Goal: Task Accomplishment & Management: Manage account settings

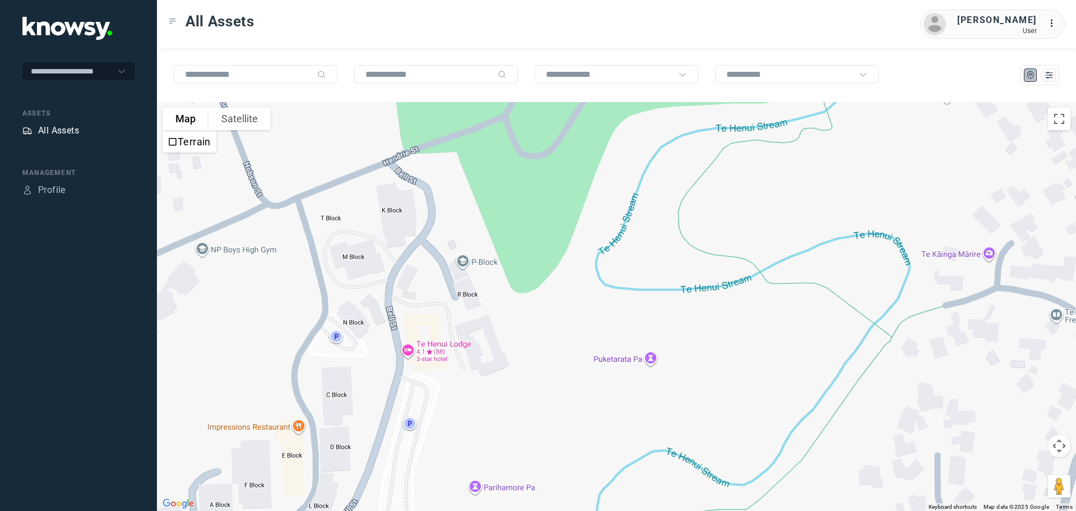
drag, startPoint x: 0, startPoint y: 0, endPoint x: 52, endPoint y: 129, distance: 139.6
click at [52, 129] on div "All Assets" at bounding box center [58, 130] width 41 height 13
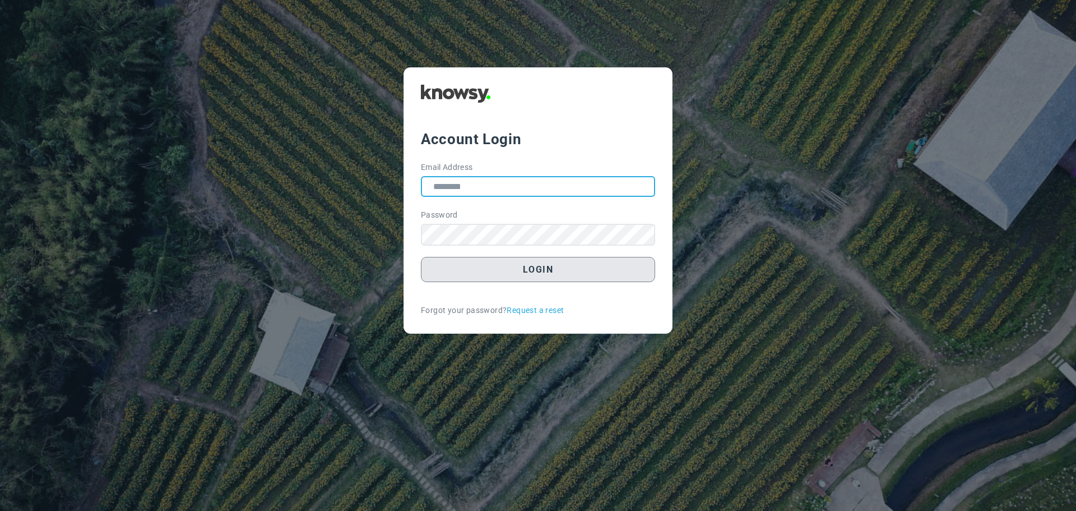
type input "**********"
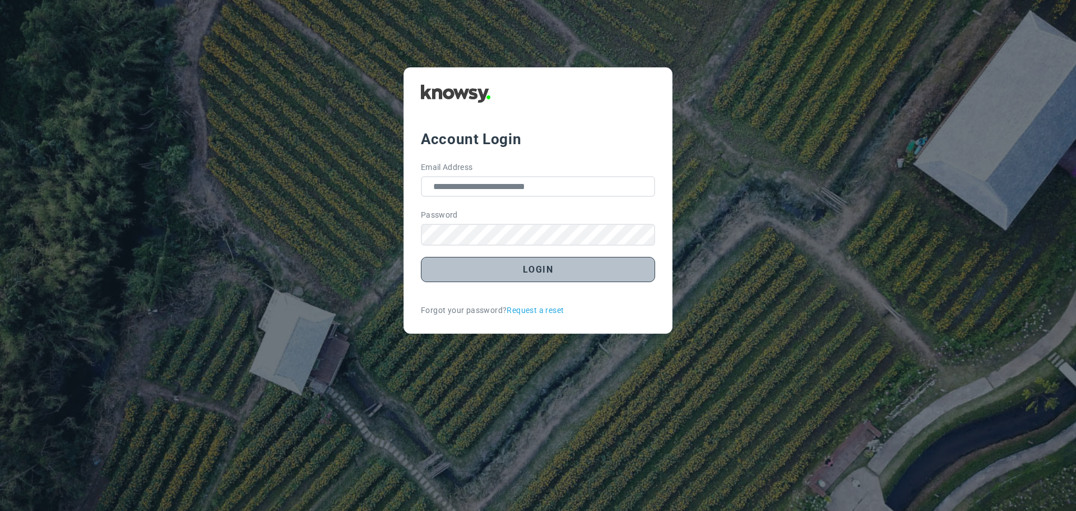
click at [533, 269] on button "Login" at bounding box center [538, 269] width 234 height 25
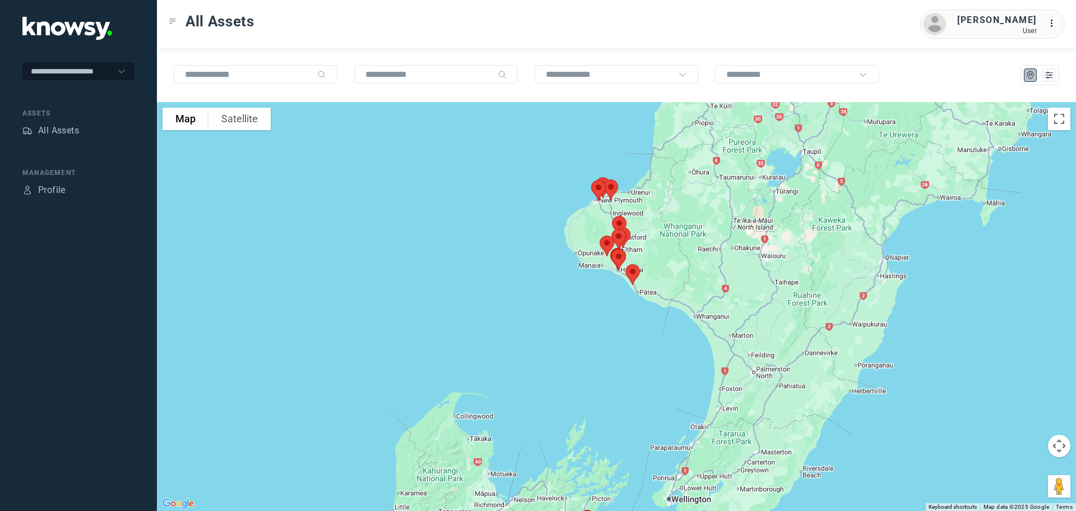
drag, startPoint x: 581, startPoint y: 248, endPoint x: 553, endPoint y: 344, distance: 99.7
click at [554, 345] on div at bounding box center [616, 306] width 919 height 409
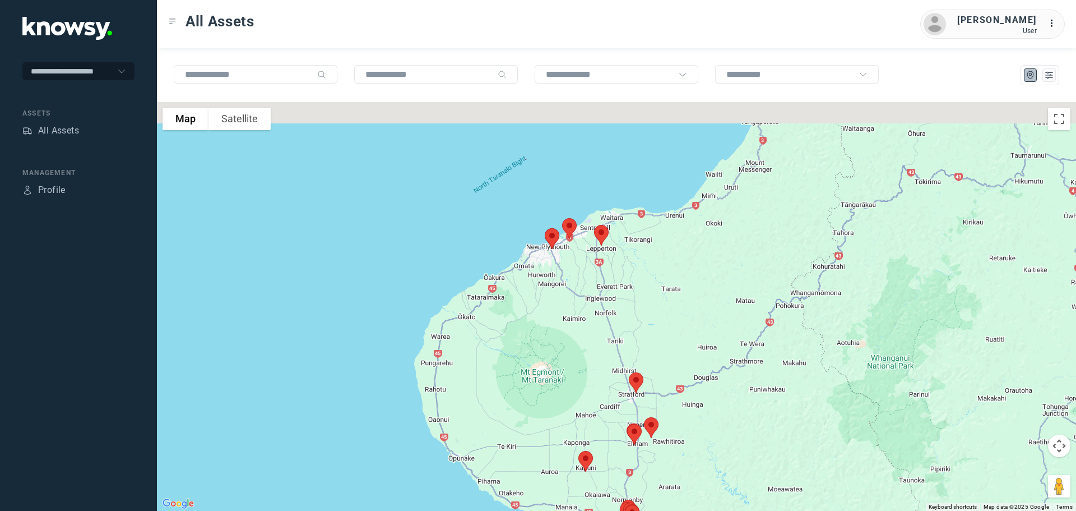
drag, startPoint x: 595, startPoint y: 210, endPoint x: 561, endPoint y: 338, distance: 132.3
click at [561, 337] on div at bounding box center [616, 306] width 919 height 409
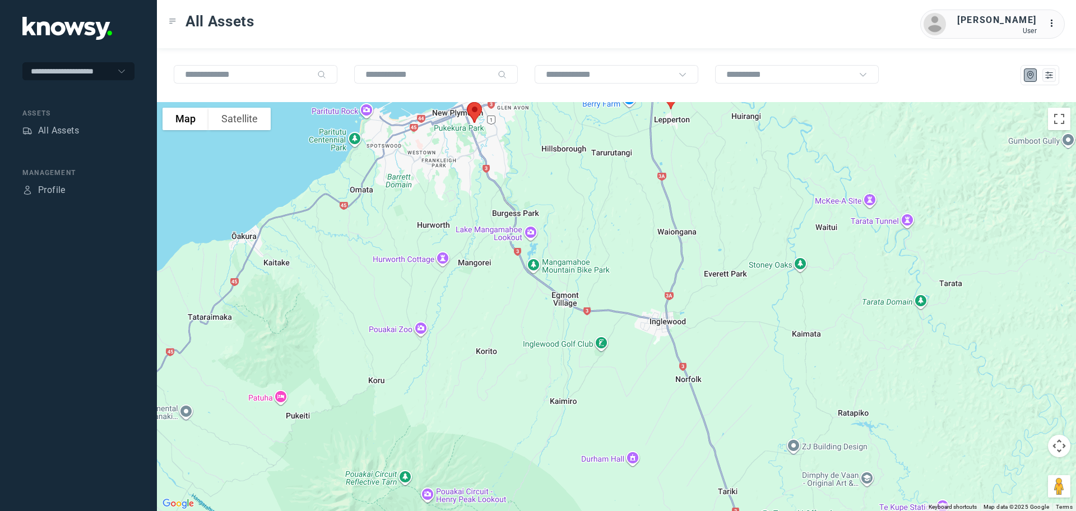
drag, startPoint x: 566, startPoint y: 313, endPoint x: 551, endPoint y: 388, distance: 76.5
click at [551, 388] on div at bounding box center [616, 306] width 919 height 409
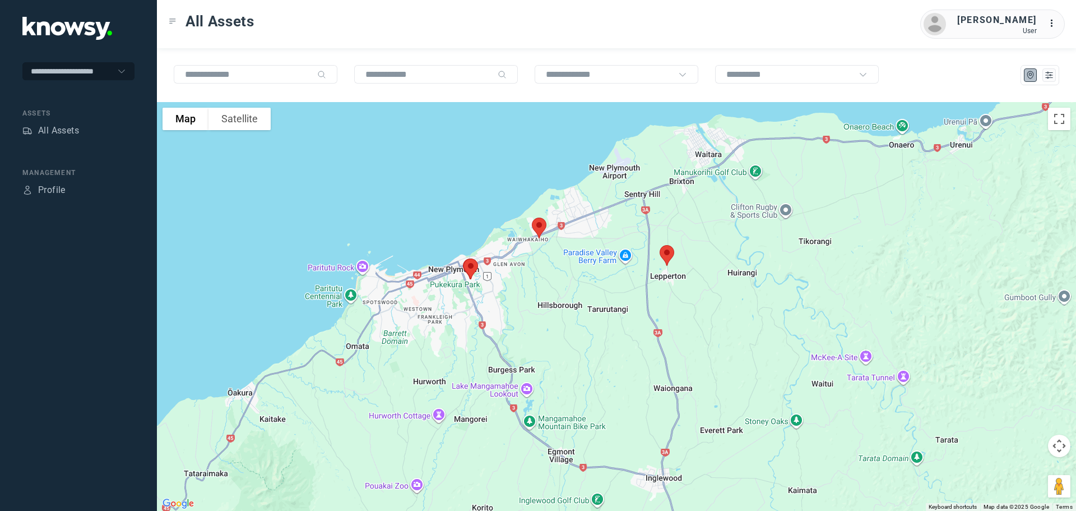
drag, startPoint x: 558, startPoint y: 334, endPoint x: 577, endPoint y: 400, distance: 68.8
click at [576, 399] on div at bounding box center [616, 306] width 919 height 409
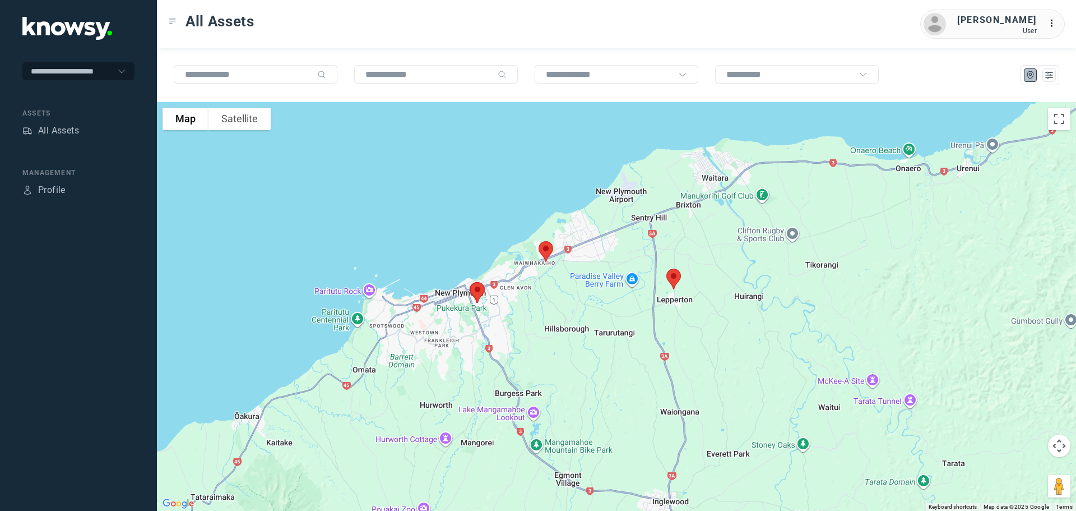
click at [669, 275] on img at bounding box center [674, 279] width 24 height 30
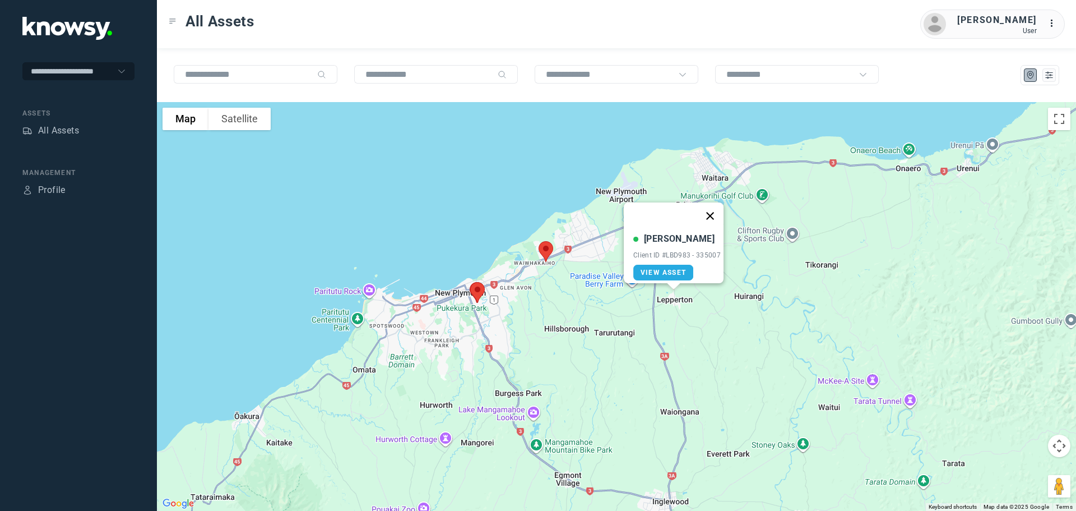
click at [716, 210] on button "Close" at bounding box center [710, 215] width 27 height 27
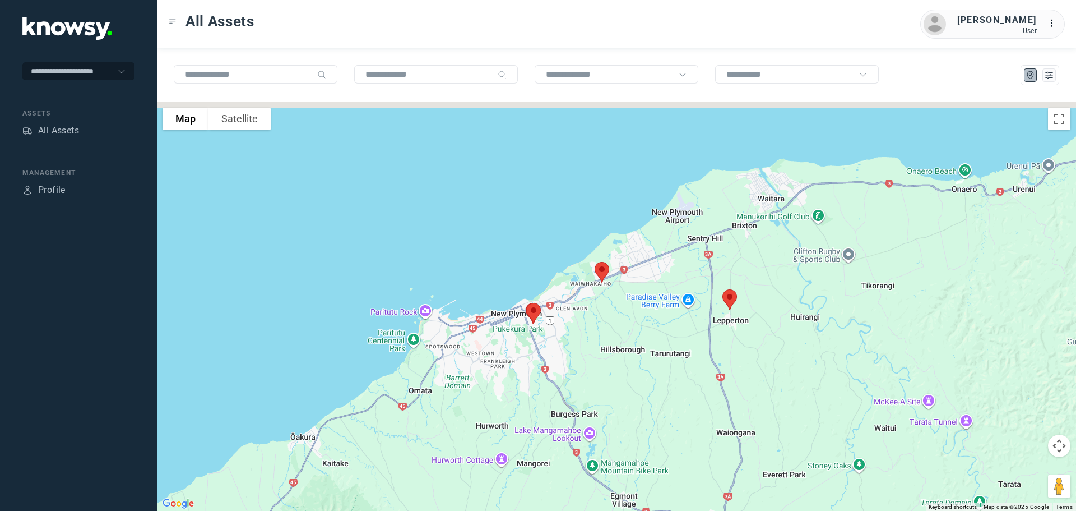
drag, startPoint x: 598, startPoint y: 288, endPoint x: 655, endPoint y: 309, distance: 60.8
click at [655, 309] on div at bounding box center [616, 306] width 919 height 409
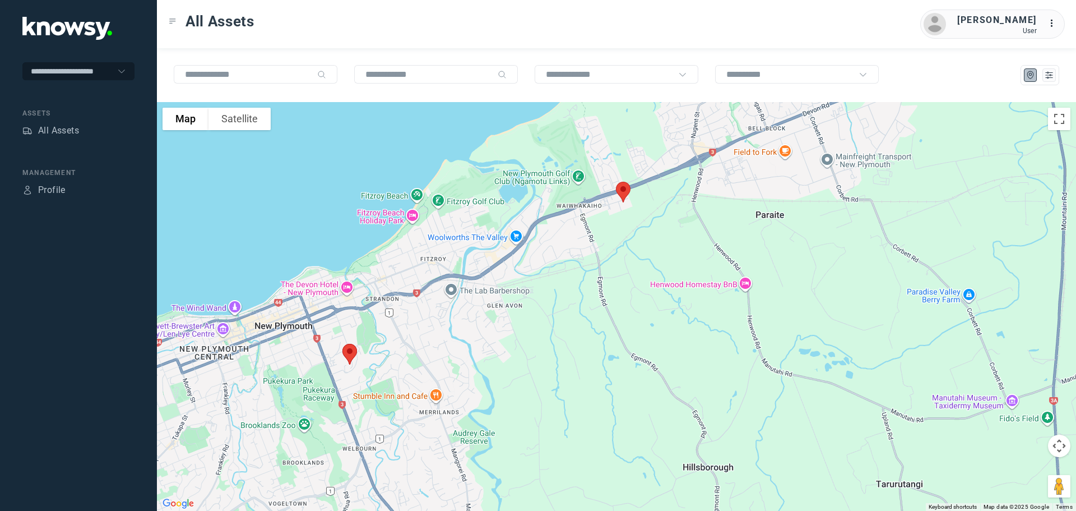
drag, startPoint x: 621, startPoint y: 284, endPoint x: 625, endPoint y: 326, distance: 42.8
click at [625, 324] on div at bounding box center [616, 306] width 919 height 409
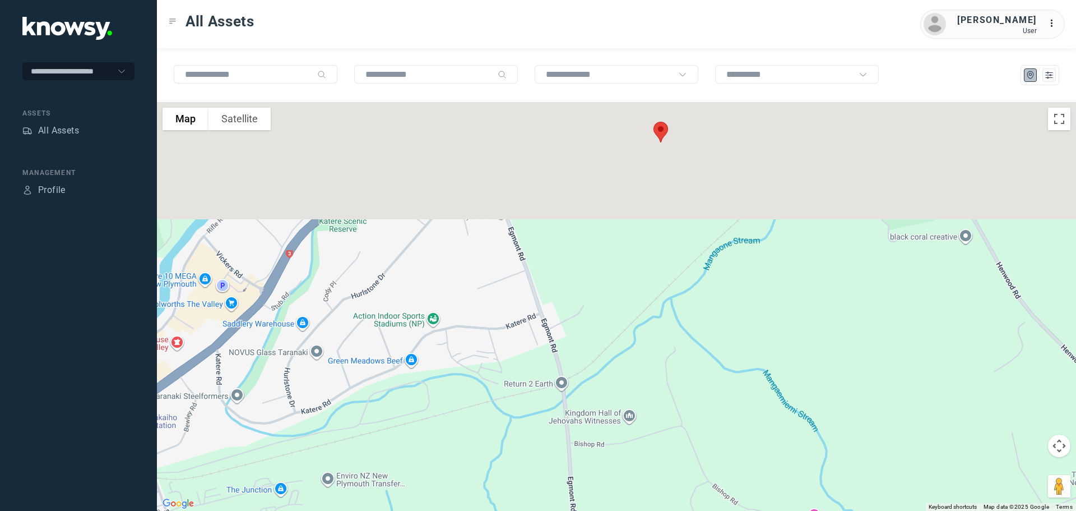
drag, startPoint x: 626, startPoint y: 234, endPoint x: 609, endPoint y: 425, distance: 191.9
click at [609, 425] on div at bounding box center [616, 306] width 919 height 409
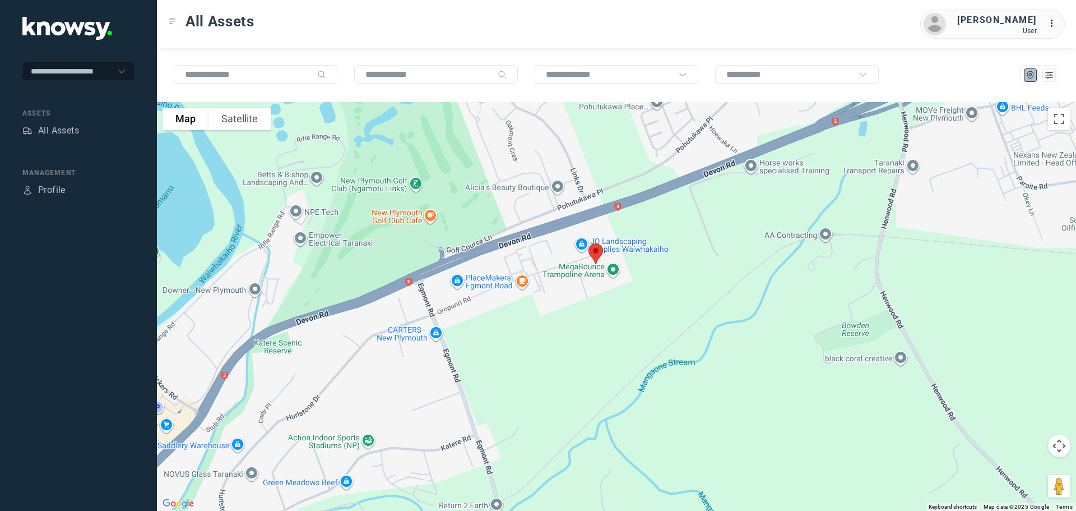
click at [599, 251] on img at bounding box center [596, 254] width 24 height 30
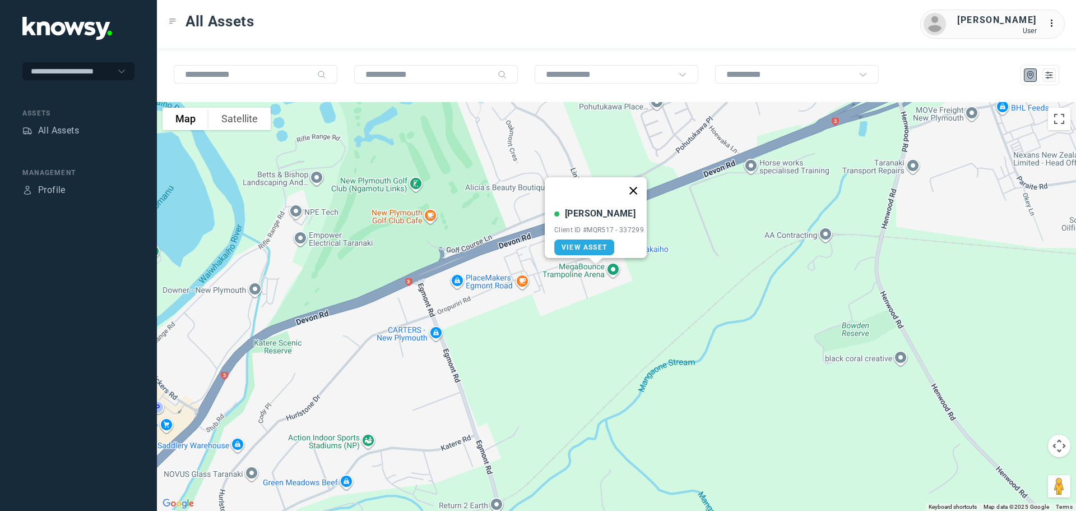
click at [635, 187] on button "Close" at bounding box center [633, 190] width 27 height 27
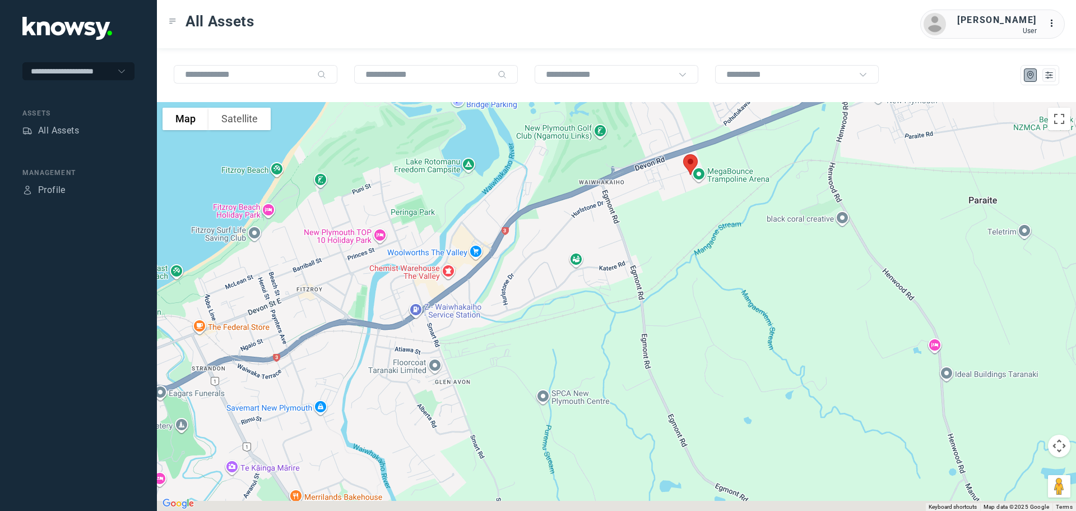
drag, startPoint x: 374, startPoint y: 387, endPoint x: 534, endPoint y: 278, distance: 192.8
click at [557, 253] on div at bounding box center [616, 306] width 919 height 409
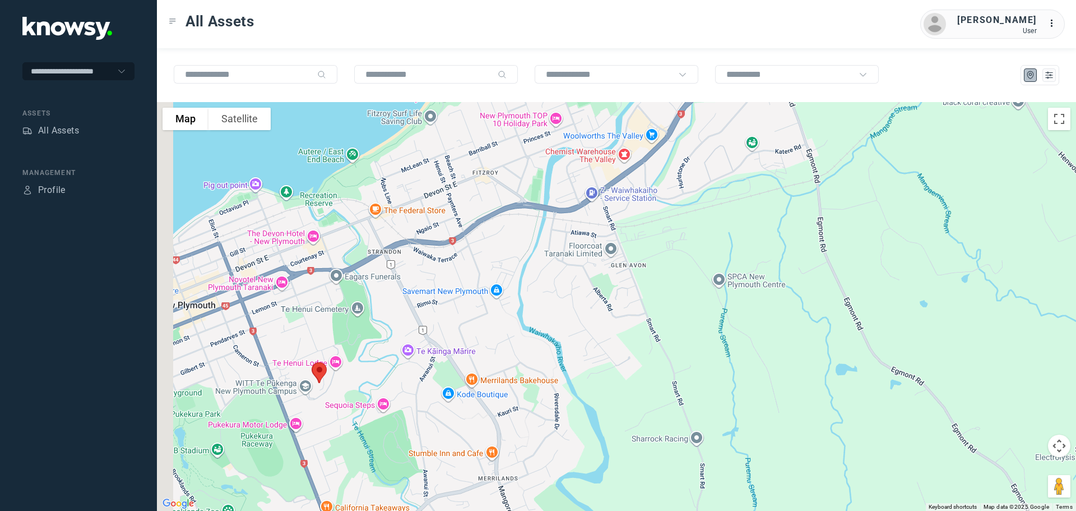
drag, startPoint x: 428, startPoint y: 306, endPoint x: 531, endPoint y: 251, distance: 117.1
click at [542, 236] on div at bounding box center [616, 306] width 919 height 409
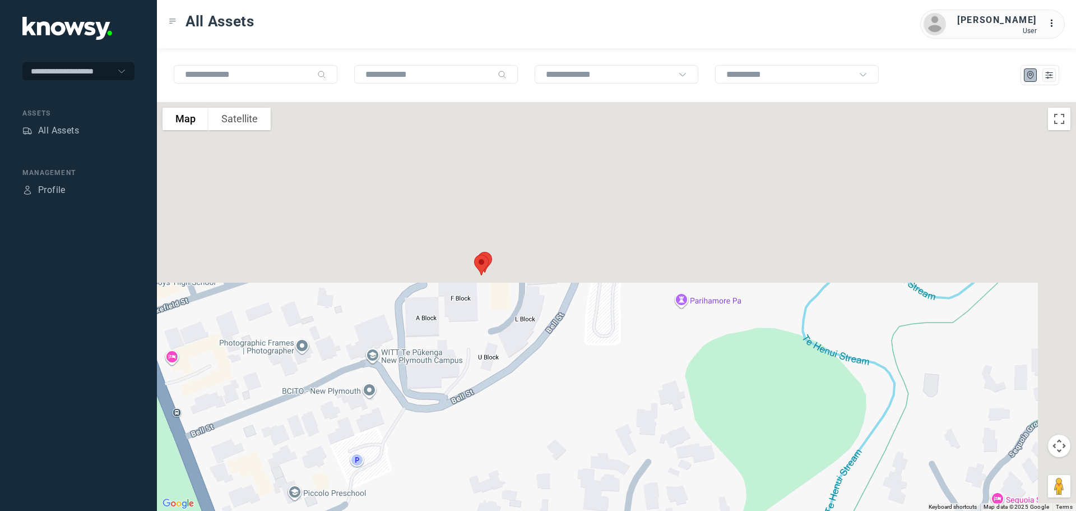
drag, startPoint x: 490, startPoint y: 353, endPoint x: 467, endPoint y: 430, distance: 80.9
click at [468, 430] on div at bounding box center [616, 306] width 919 height 409
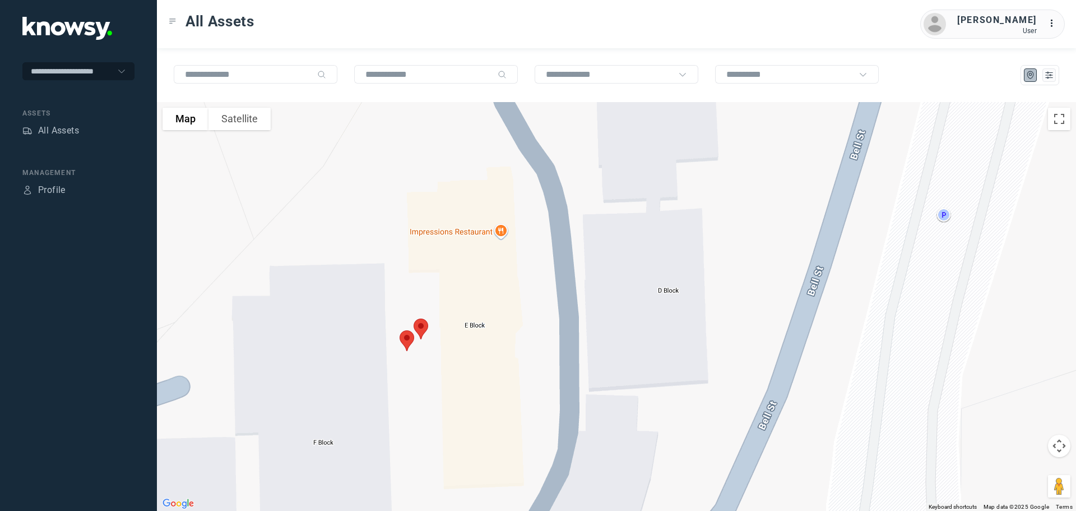
click at [421, 325] on img at bounding box center [421, 329] width 24 height 30
click at [460, 258] on button "Close" at bounding box center [458, 265] width 27 height 27
click at [409, 335] on img at bounding box center [407, 341] width 24 height 30
click at [442, 271] on button "Close" at bounding box center [442, 277] width 27 height 27
